Goal: Task Accomplishment & Management: Use online tool/utility

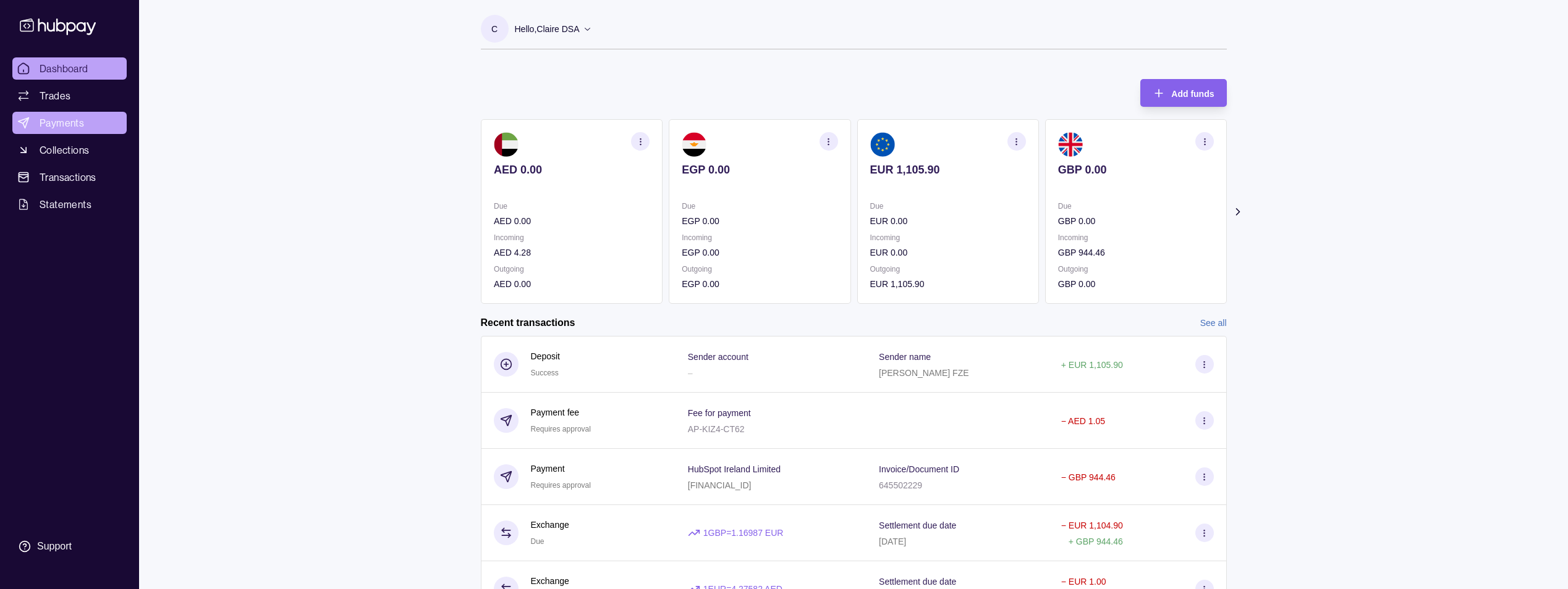
click at [86, 118] on link "Payments" at bounding box center [69, 122] width 114 height 22
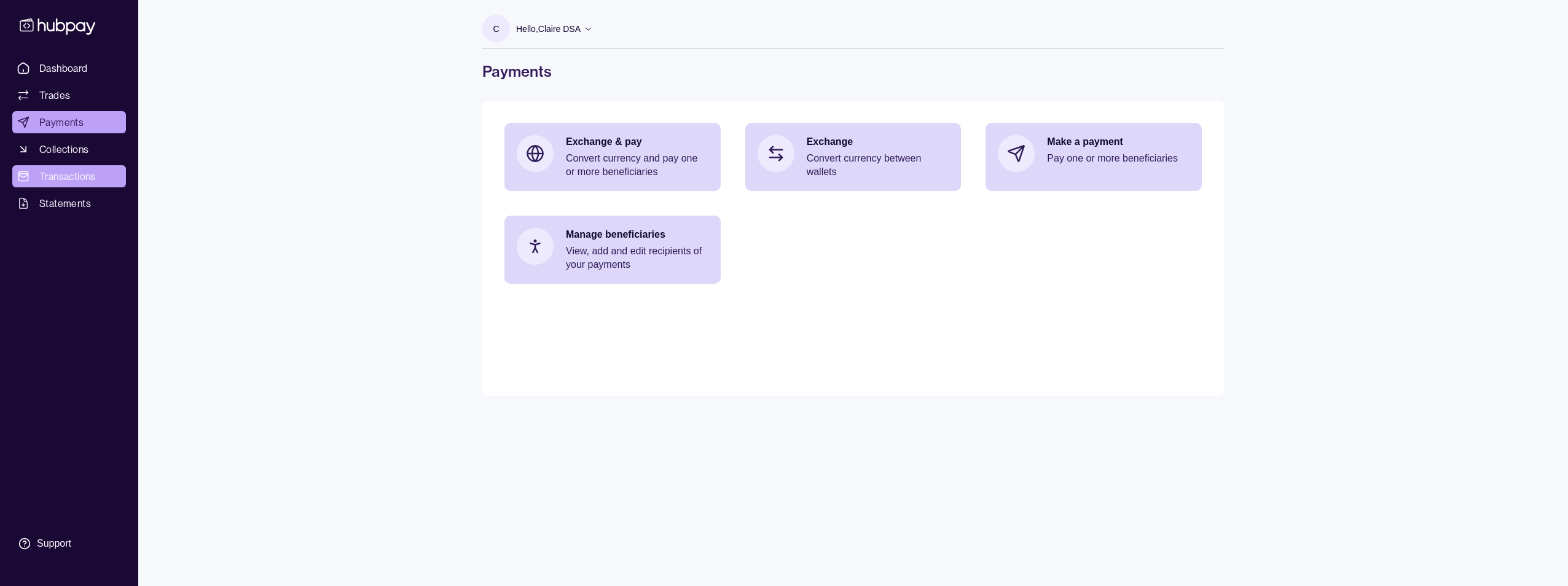
click at [75, 181] on span "Transactions" at bounding box center [67, 176] width 56 height 15
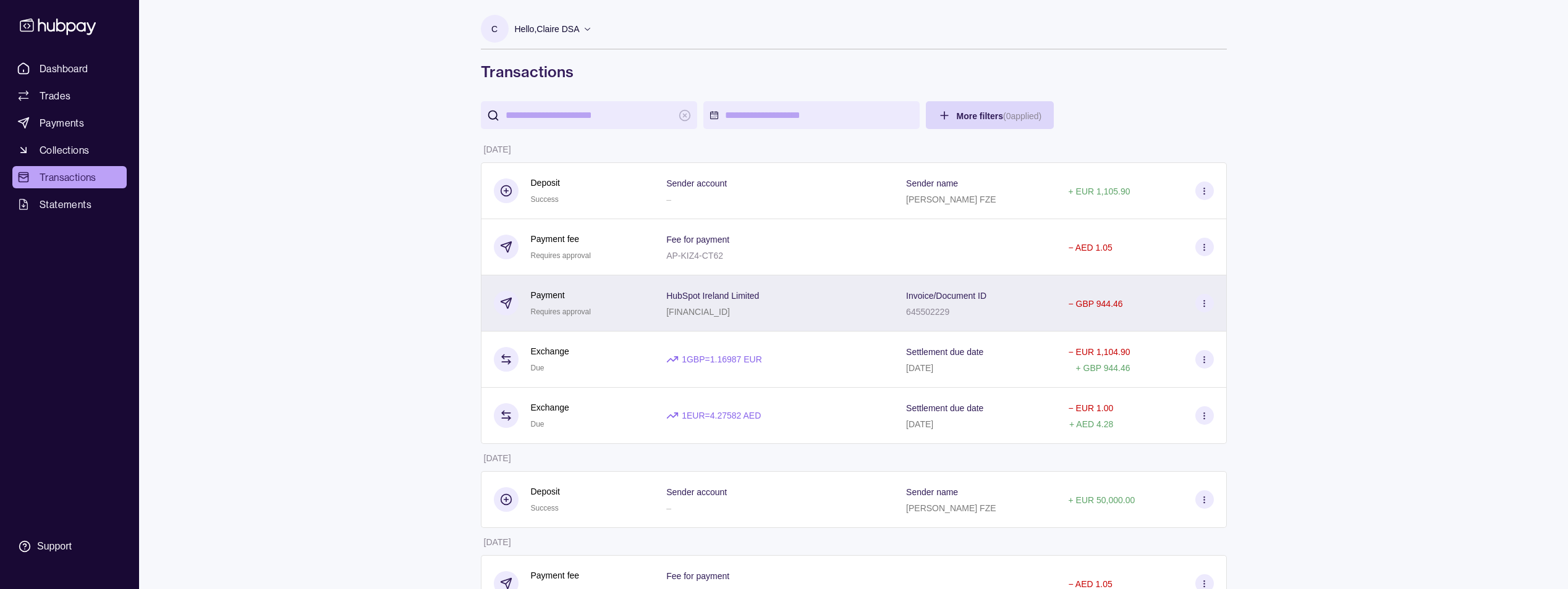
click at [1209, 304] on section at bounding box center [1204, 303] width 19 height 19
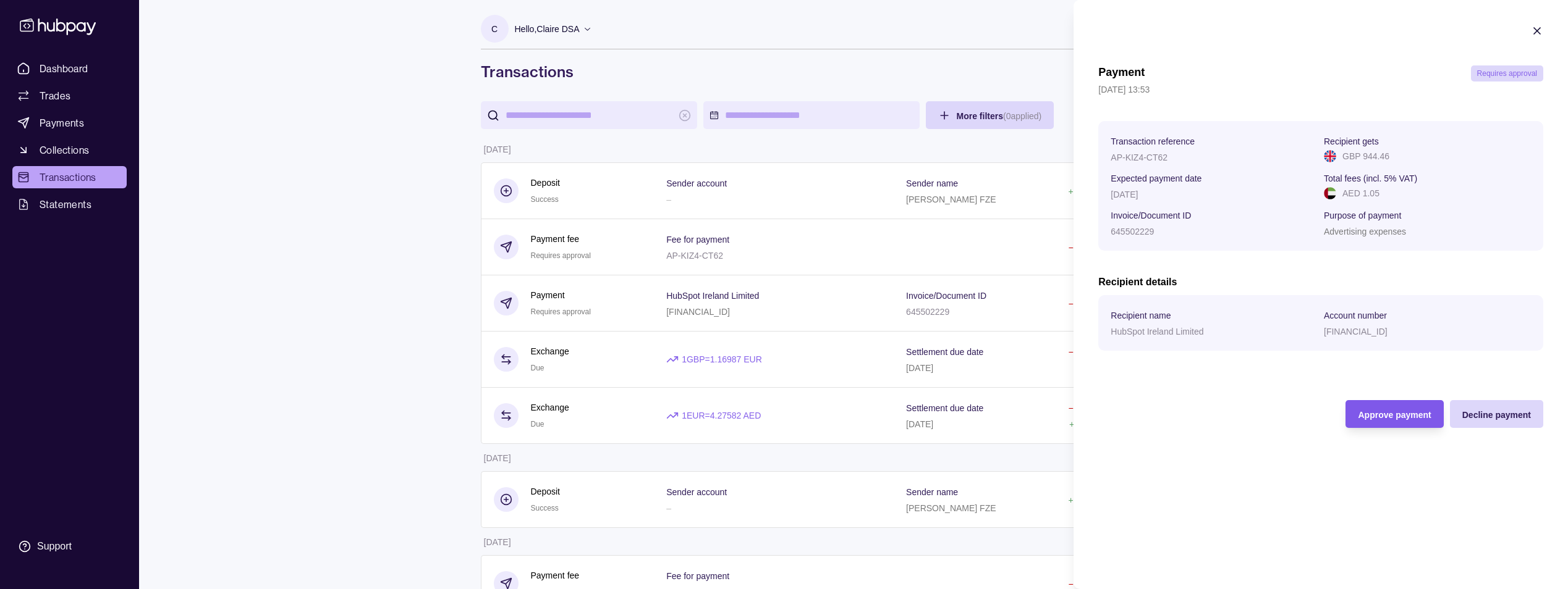
click at [1376, 418] on span "Approve payment" at bounding box center [1394, 415] width 73 height 10
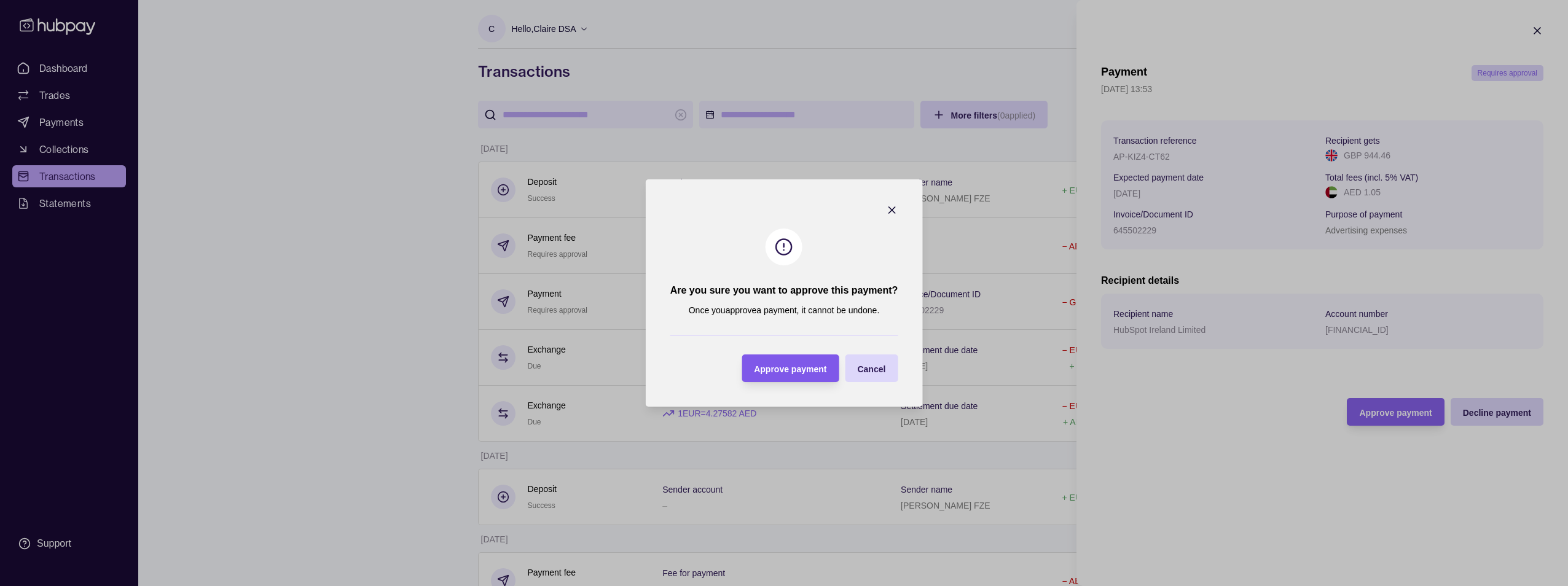
click at [782, 364] on span "Approve payment" at bounding box center [790, 369] width 72 height 10
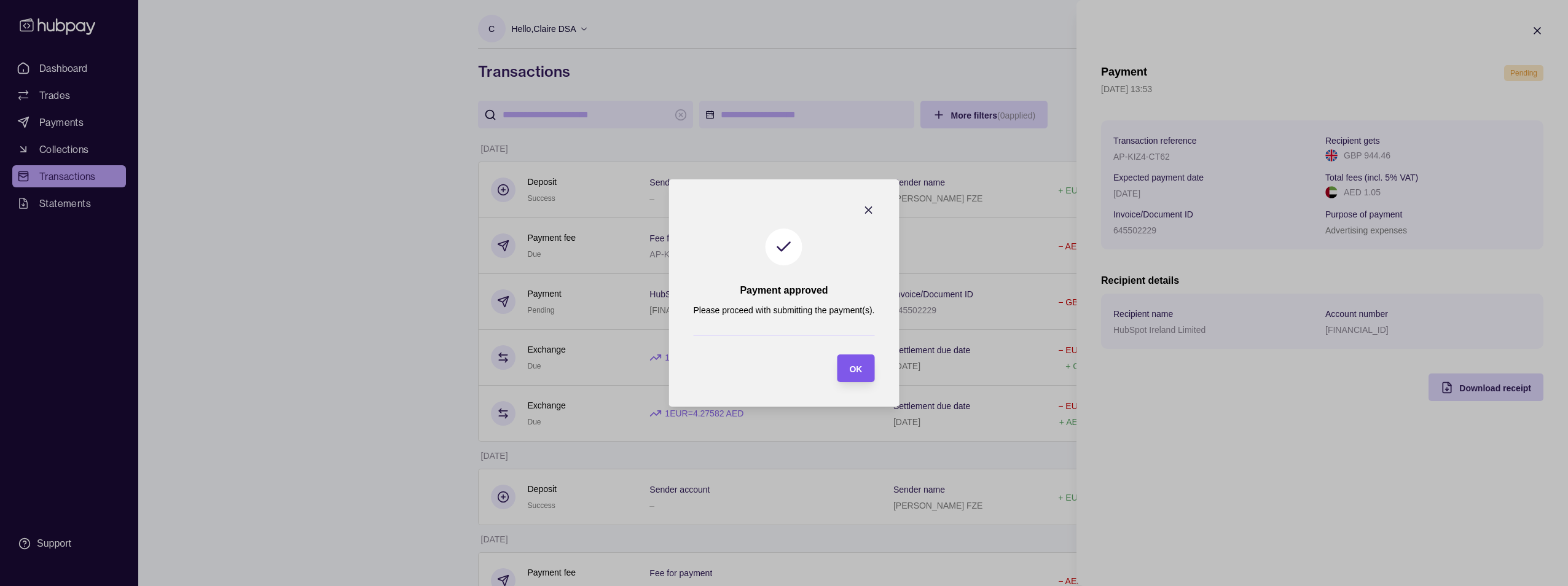
click at [851, 366] on span "OK" at bounding box center [855, 369] width 13 height 10
